Goal: Leave review/rating: Share an evaluation or opinion about a product, service, or content

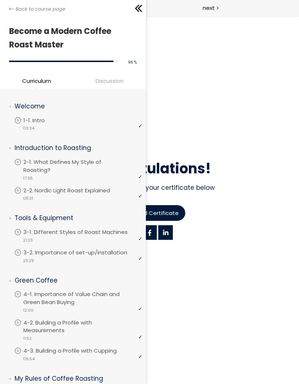
scroll to position [-1, 0]
click at [52, 8] on span "Back to course page" at bounding box center [41, 8] width 50 height 7
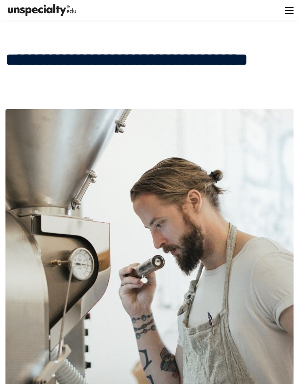
click at [294, 9] on button at bounding box center [289, 10] width 9 height 9
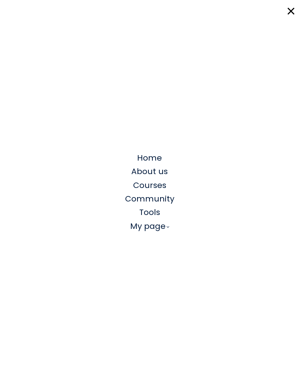
click at [163, 186] on span "Courses" at bounding box center [149, 185] width 33 height 11
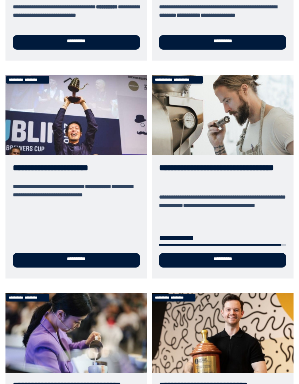
scroll to position [388, 0]
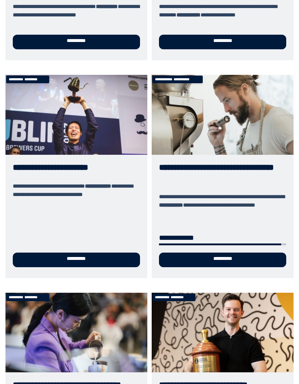
click at [235, 255] on link "**********" at bounding box center [223, 176] width 142 height 203
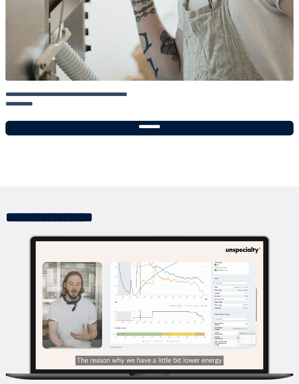
scroll to position [318, 0]
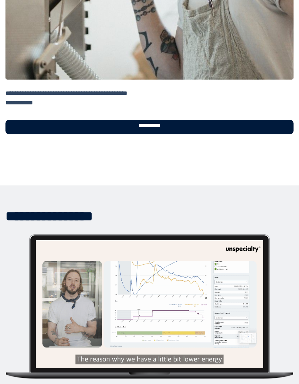
click at [212, 129] on div "**********" at bounding box center [149, 127] width 288 height 15
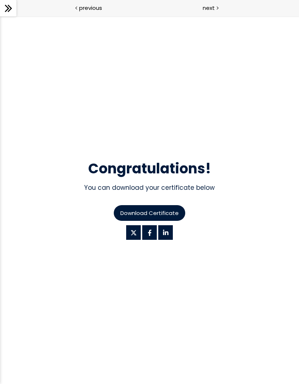
click at [216, 6] on div at bounding box center [217, 7] width 2 height 9
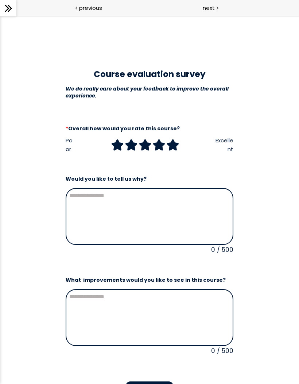
click at [173, 143] on icon at bounding box center [172, 144] width 11 height 11
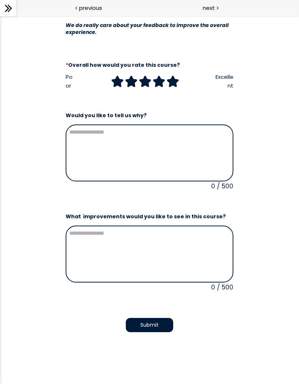
scroll to position [63, 0]
click at [156, 327] on span "Submit" at bounding box center [150, 326] width 18 height 8
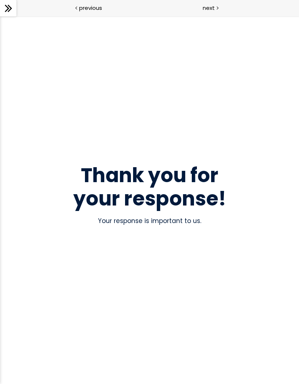
scroll to position [0, 0]
click at [214, 19] on div "Thank you for your response! Your response is important to us." at bounding box center [149, 200] width 299 height 368
click at [216, 11] on div at bounding box center [217, 7] width 2 height 9
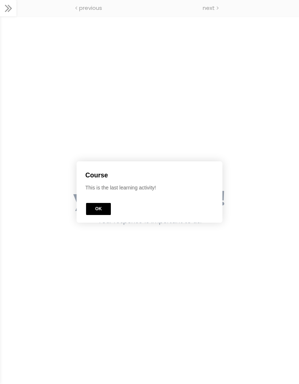
click at [104, 207] on button "OK" at bounding box center [98, 209] width 25 height 12
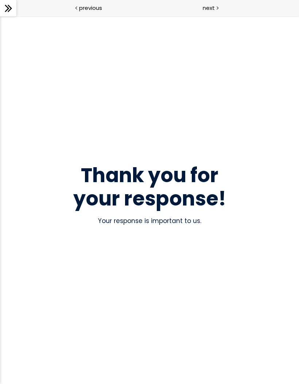
click at [218, 5] on div "next" at bounding box center [225, 8] width 150 height 16
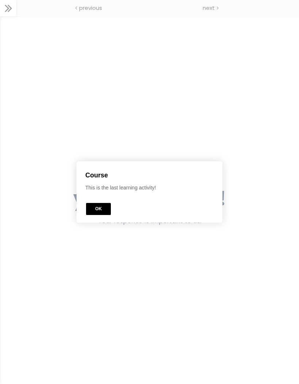
click at [103, 208] on button "OK" at bounding box center [98, 209] width 25 height 12
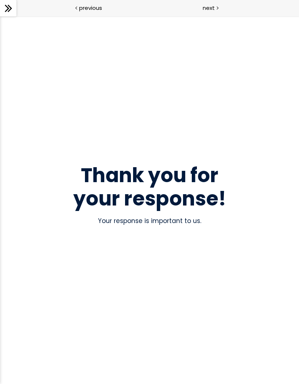
click at [11, 12] on icon at bounding box center [8, 8] width 11 height 11
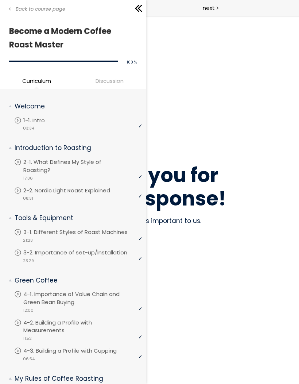
click at [42, 10] on span "Back to course page" at bounding box center [41, 8] width 50 height 7
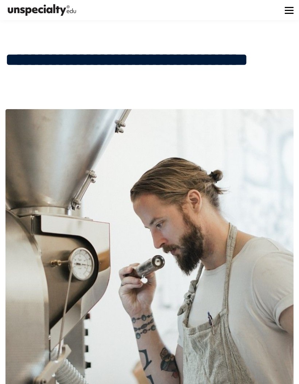
click at [293, 10] on button at bounding box center [289, 10] width 9 height 9
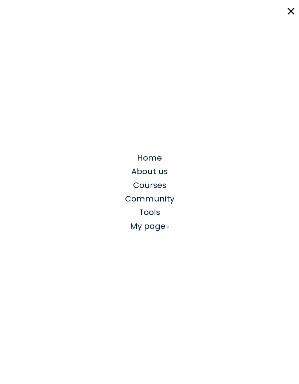
click at [161, 186] on span "Courses" at bounding box center [149, 185] width 33 height 11
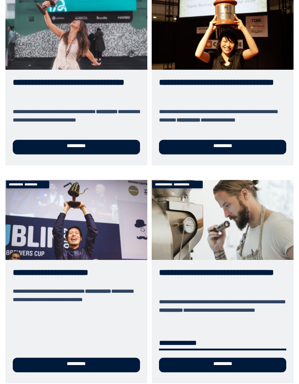
scroll to position [302, 0]
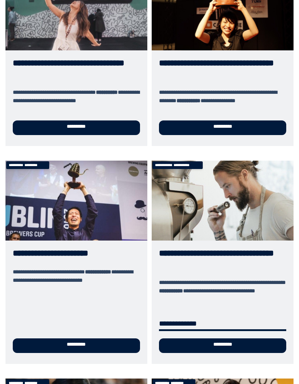
click at [49, 206] on link "**********" at bounding box center [76, 262] width 142 height 203
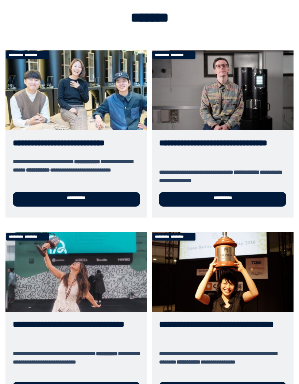
scroll to position [41, 0]
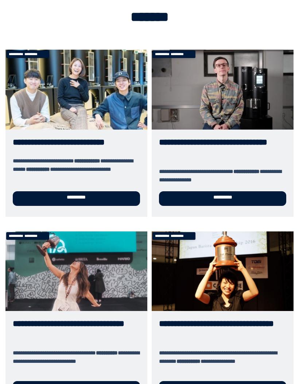
click at [110, 108] on link "**********" at bounding box center [76, 133] width 142 height 167
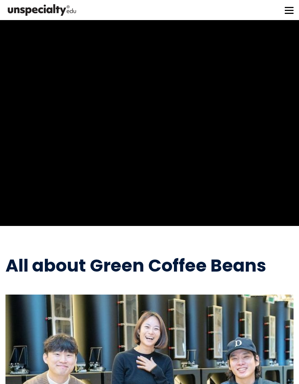
click at [287, 4] on div "Home About us Courses Community Tools My page" at bounding box center [149, 10] width 299 height 20
click at [287, 8] on button at bounding box center [289, 10] width 9 height 9
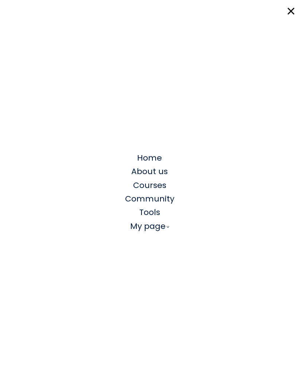
click at [155, 184] on span "Courses" at bounding box center [149, 185] width 33 height 11
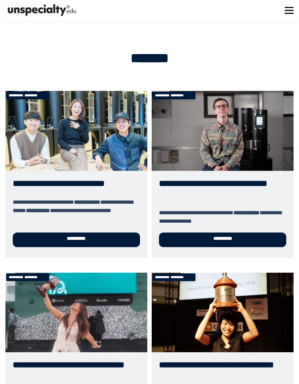
click at [238, 143] on link "**********" at bounding box center [223, 174] width 142 height 167
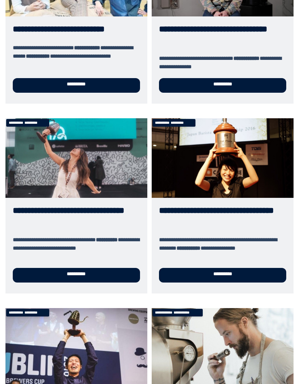
scroll to position [155, 0]
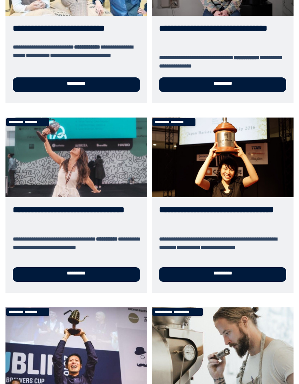
click at [100, 158] on link "**********" at bounding box center [76, 206] width 142 height 176
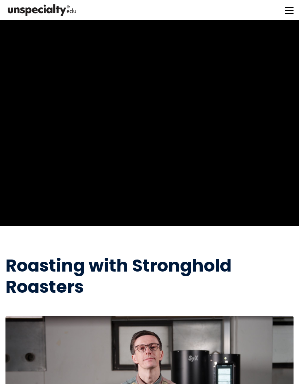
scroll to position [0, 0]
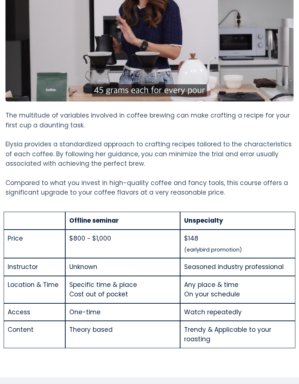
scroll to position [1370, 0]
